Goal: Navigation & Orientation: Understand site structure

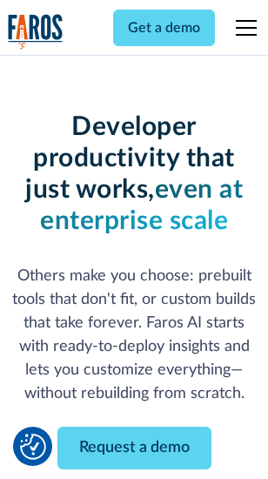
scroll to position [208, 0]
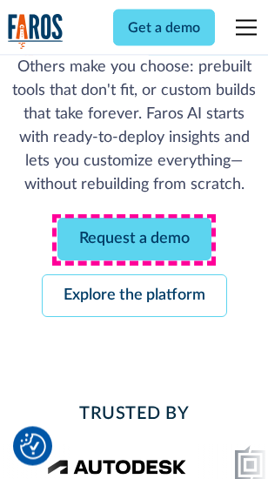
click at [134, 240] on link "Request a demo" at bounding box center [134, 240] width 154 height 43
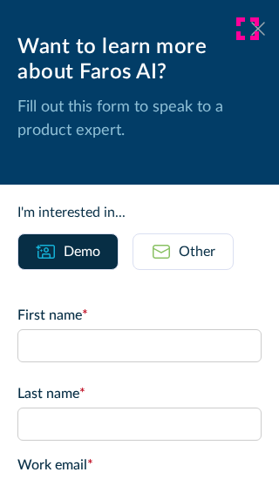
click at [251, 29] on icon at bounding box center [258, 28] width 14 height 13
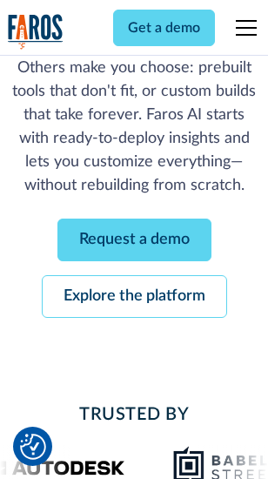
scroll to position [265, 0]
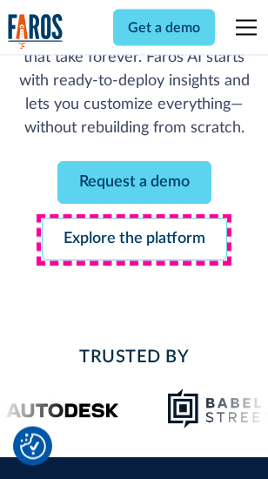
click at [134, 240] on link "Explore the platform" at bounding box center [135, 240] width 186 height 43
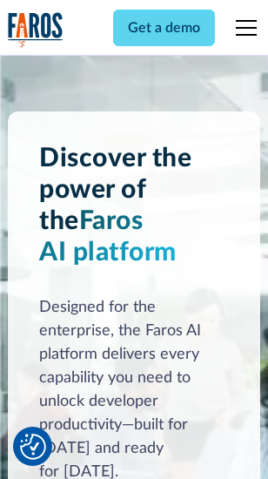
scroll to position [13272, 0]
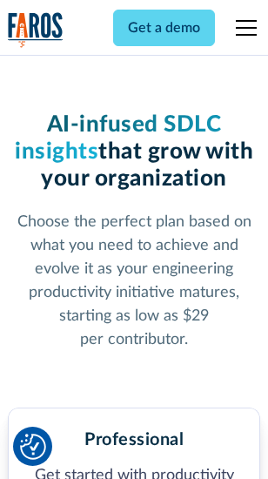
scroll to position [2762, 0]
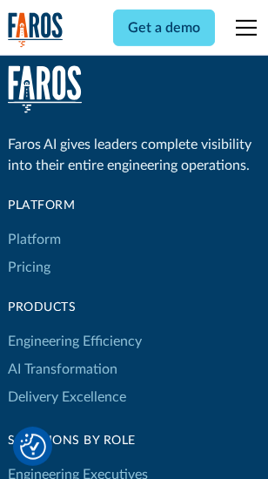
click at [34, 240] on link "Platform" at bounding box center [34, 240] width 53 height 28
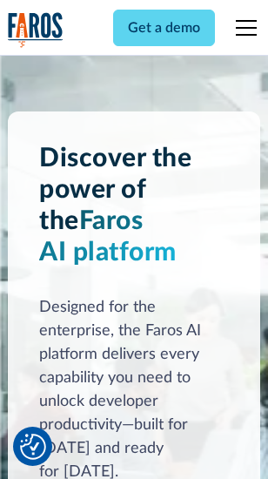
scroll to position [13831, 0]
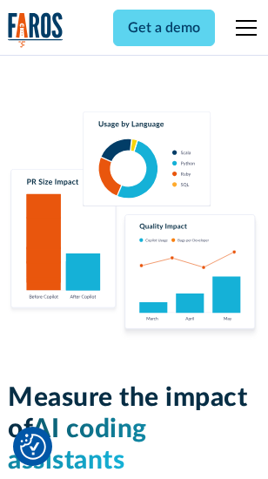
scroll to position [10877, 0]
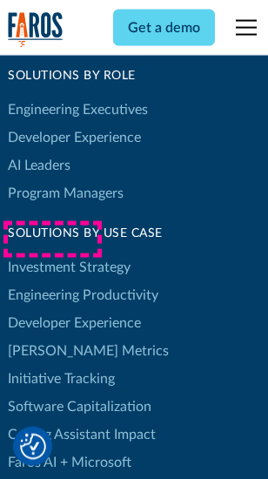
click at [52, 337] on link "[PERSON_NAME] Metrics" at bounding box center [88, 351] width 161 height 28
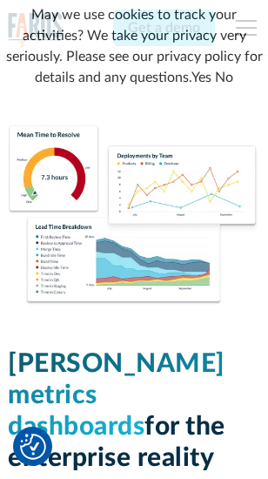
scroll to position [7714, 0]
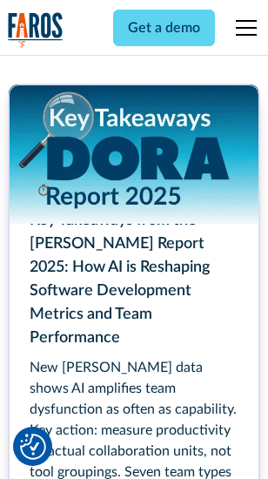
scroll to position [7978, 0]
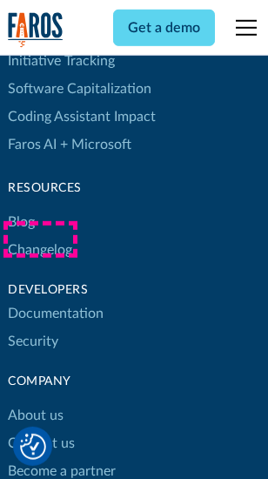
click at [40, 240] on link "Changelog" at bounding box center [40, 250] width 64 height 28
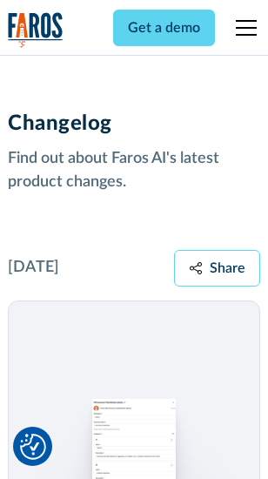
scroll to position [21365, 0]
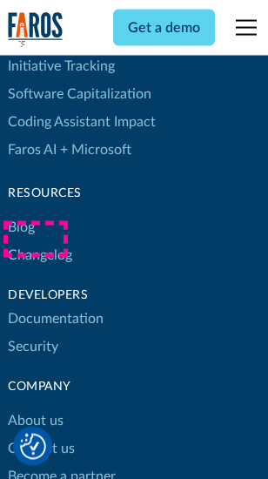
click at [35, 407] on link "About us" at bounding box center [36, 421] width 56 height 28
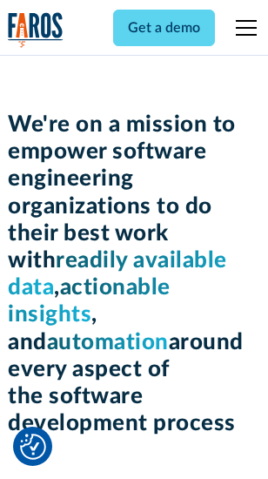
scroll to position [6025, 0]
